Goal: Find specific page/section: Find specific page/section

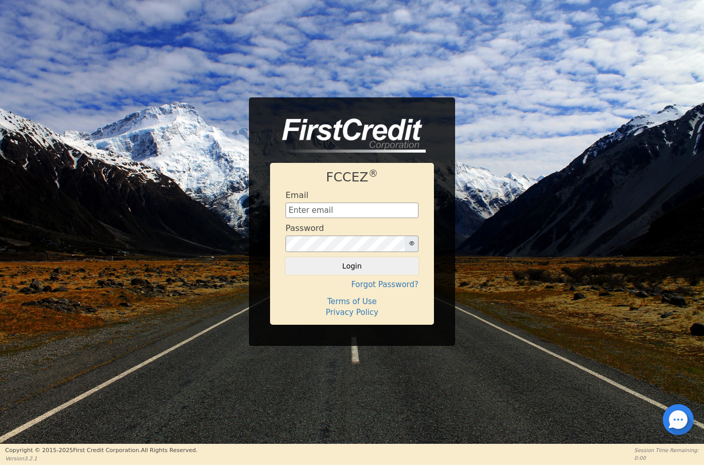
click at [351, 213] on input "text" at bounding box center [351, 210] width 133 height 15
type input "[EMAIL_ADDRESS][DOMAIN_NAME]"
click at [373, 271] on button "Login" at bounding box center [351, 266] width 133 height 18
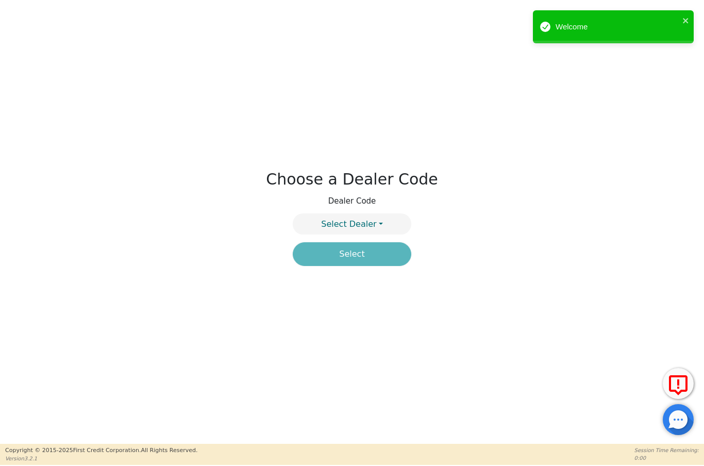
click at [382, 226] on button "Select Dealer" at bounding box center [352, 223] width 119 height 21
click at [385, 249] on link "4394A" at bounding box center [351, 249] width 117 height 14
click at [383, 250] on button "Select" at bounding box center [352, 254] width 119 height 24
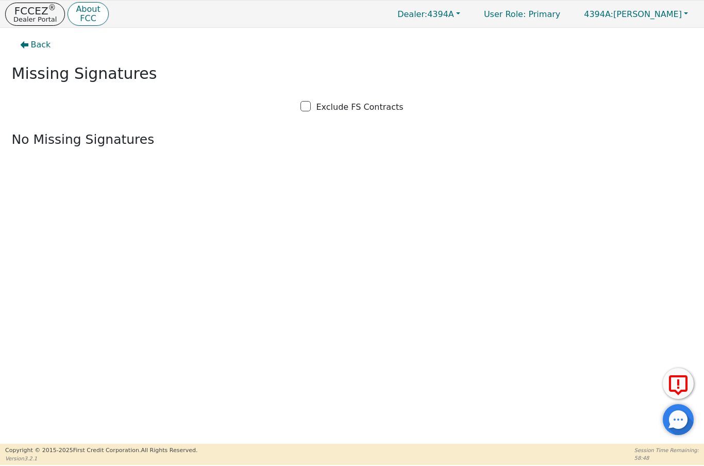
click at [28, 14] on p "FCCEZ ®" at bounding box center [34, 11] width 43 height 10
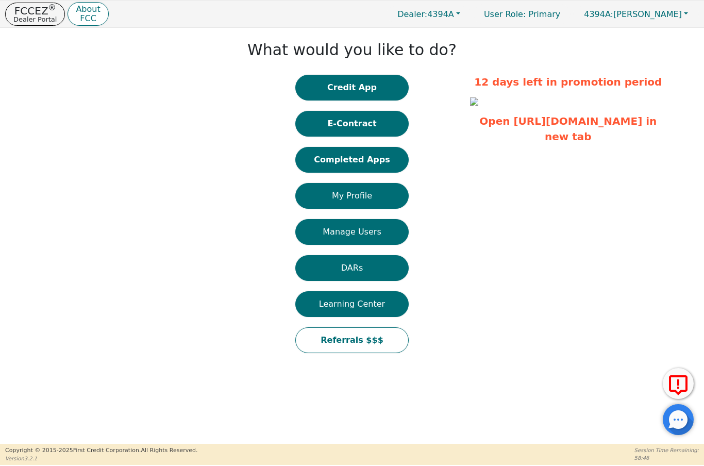
click at [319, 156] on button "Completed Apps" at bounding box center [351, 160] width 113 height 26
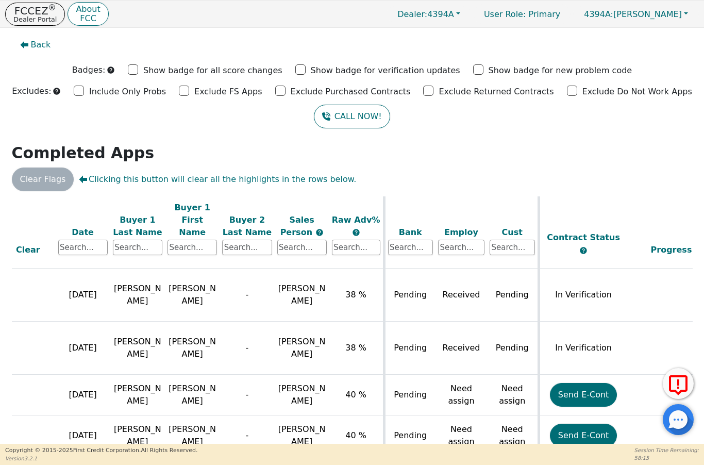
scroll to position [864, 65]
